Goal: Information Seeking & Learning: Learn about a topic

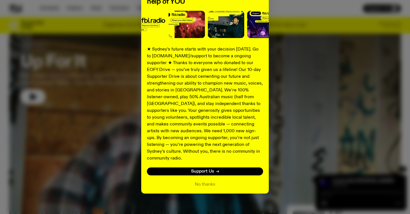
scroll to position [30, 0]
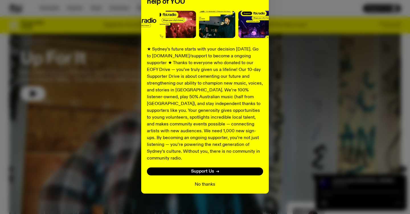
click at [206, 181] on button "No thanks" at bounding box center [205, 184] width 20 height 7
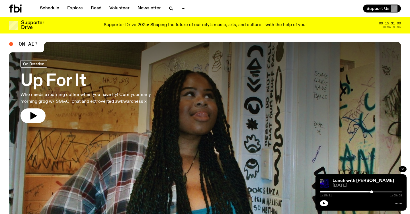
scroll to position [0, 0]
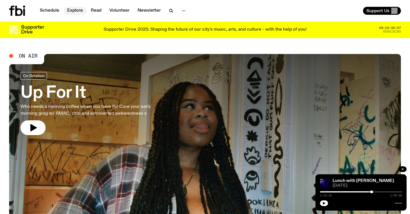
click at [76, 11] on link "Explore" at bounding box center [75, 11] width 22 height 8
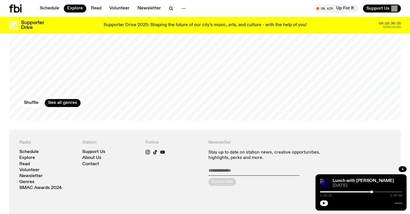
scroll to position [960, 0]
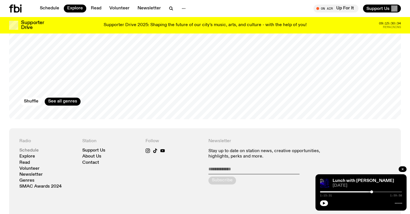
click at [34, 149] on link "Schedule" at bounding box center [28, 151] width 19 height 4
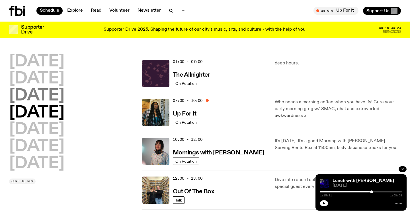
click at [64, 98] on h2 "[DATE]" at bounding box center [36, 96] width 55 height 16
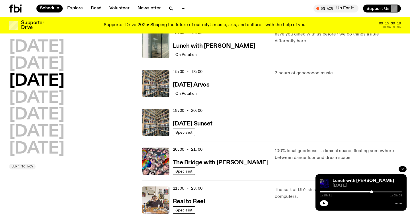
scroll to position [181, 0]
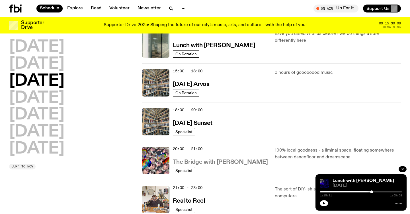
drag, startPoint x: 262, startPoint y: 160, endPoint x: 206, endPoint y: 162, distance: 55.8
click at [199, 162] on div "20:00 - 21:00 The Bridge with [PERSON_NAME]" at bounding box center [220, 160] width 95 height 27
drag, startPoint x: 257, startPoint y: 161, endPoint x: 192, endPoint y: 161, distance: 64.8
click at [179, 161] on div "20:00 - 21:00 The Bridge with [PERSON_NAME]" at bounding box center [220, 160] width 95 height 27
copy h3 "e Bridge with [PERSON_NAME]"
